Goal: Task Accomplishment & Management: Manage account settings

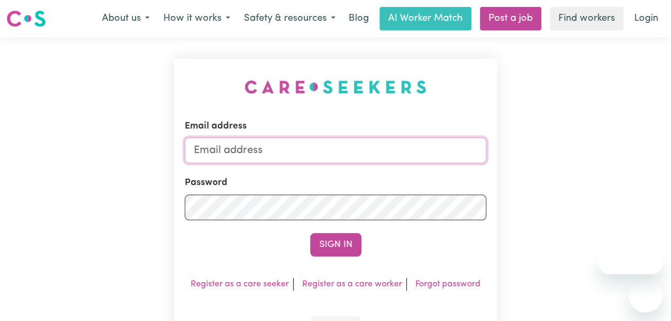
click at [336, 148] on input "Email address" at bounding box center [336, 151] width 302 height 26
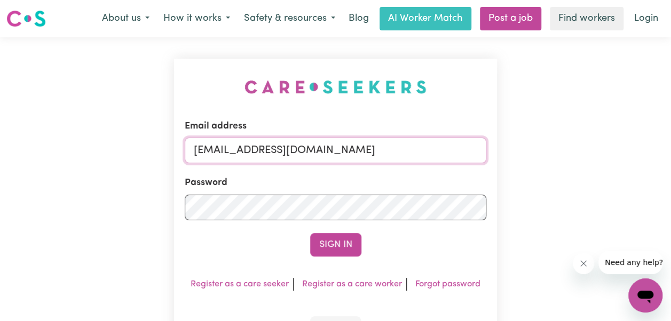
type input "[EMAIL_ADDRESS][DOMAIN_NAME]"
click at [335, 240] on button "Sign In" at bounding box center [335, 244] width 51 height 23
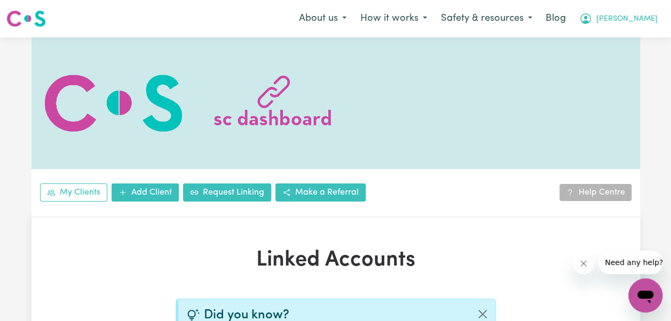
click at [652, 20] on span "[PERSON_NAME]" at bounding box center [626, 19] width 61 height 12
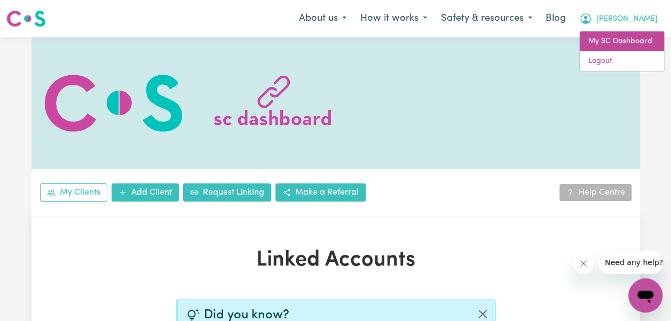
click at [612, 39] on link "My SC Dashboard" at bounding box center [622, 41] width 84 height 20
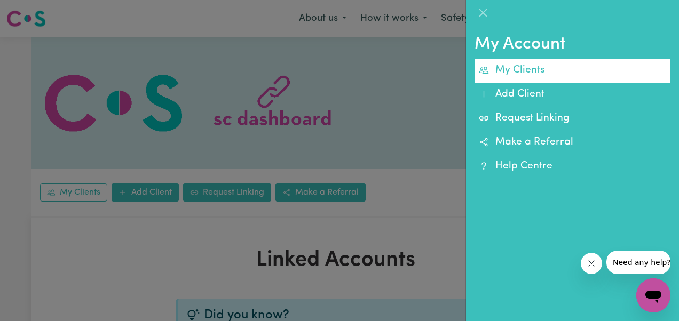
click at [526, 71] on link "My Clients" at bounding box center [572, 71] width 196 height 24
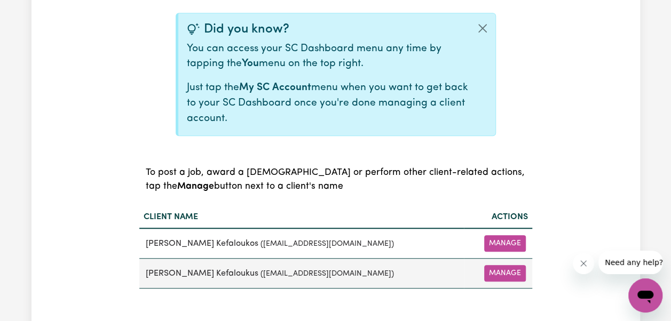
scroll to position [374, 0]
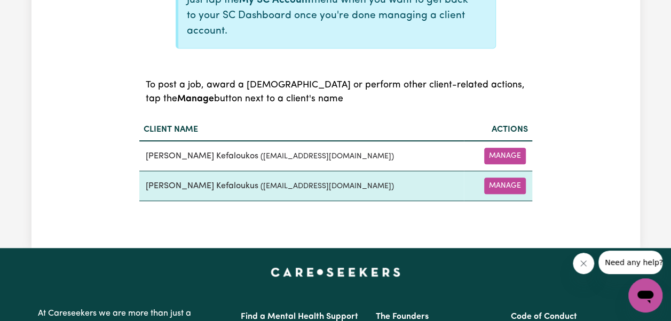
click at [495, 186] on button "Manage" at bounding box center [505, 186] width 42 height 17
